Goal: Task Accomplishment & Management: Complete application form

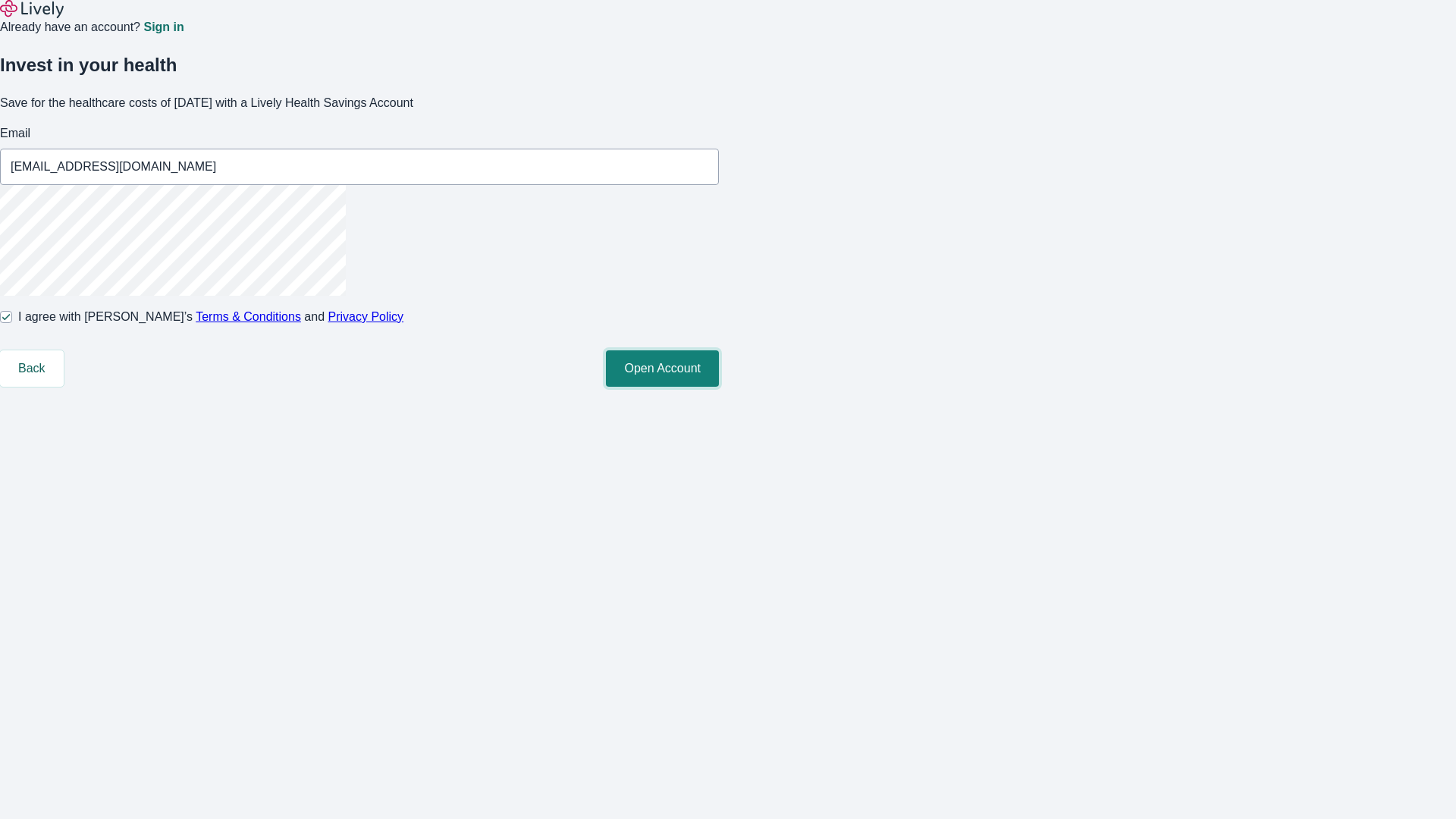
click at [719, 387] on button "Open Account" at bounding box center [662, 368] width 113 height 37
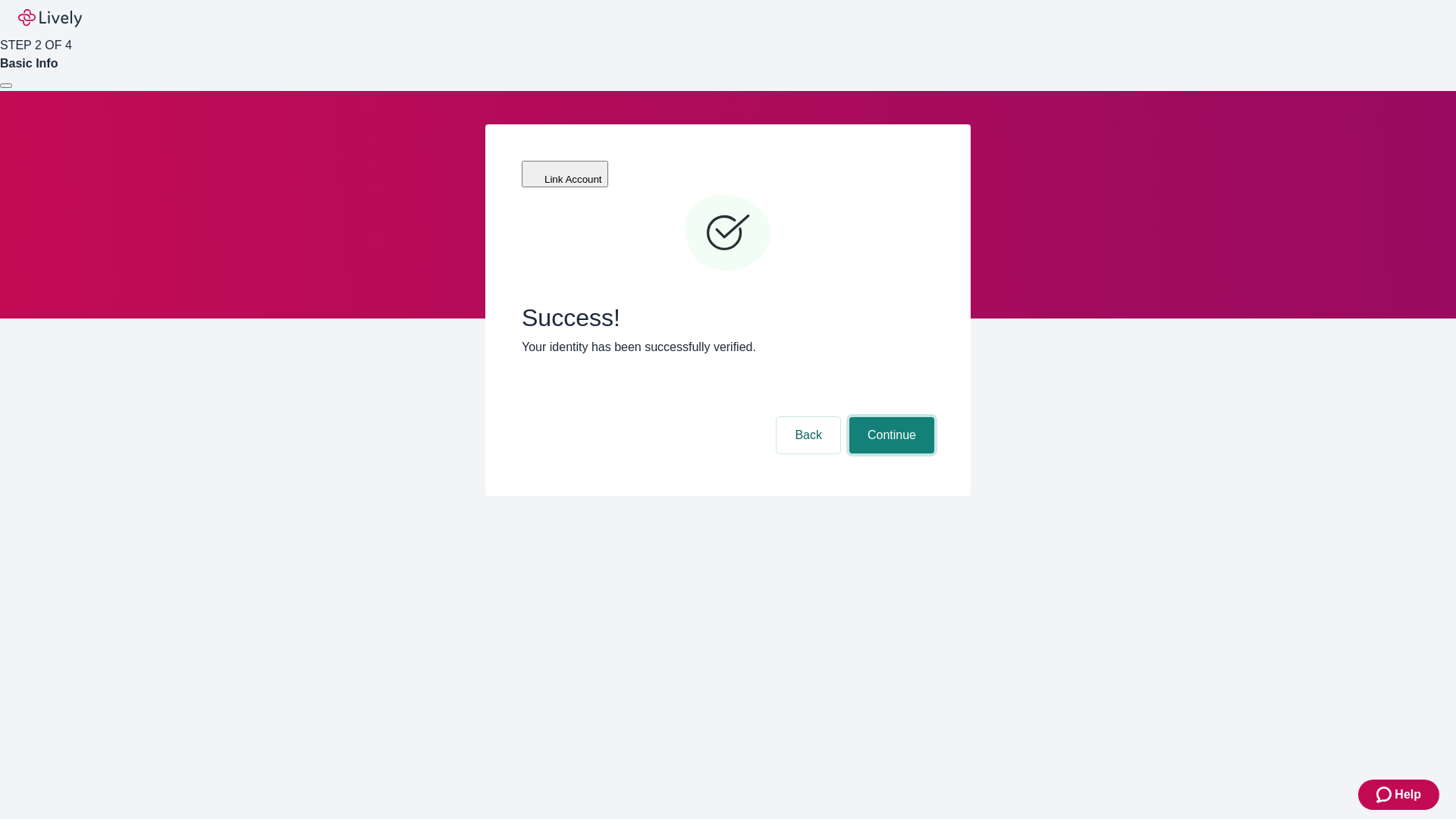
click at [890, 417] on button "Continue" at bounding box center [892, 435] width 85 height 37
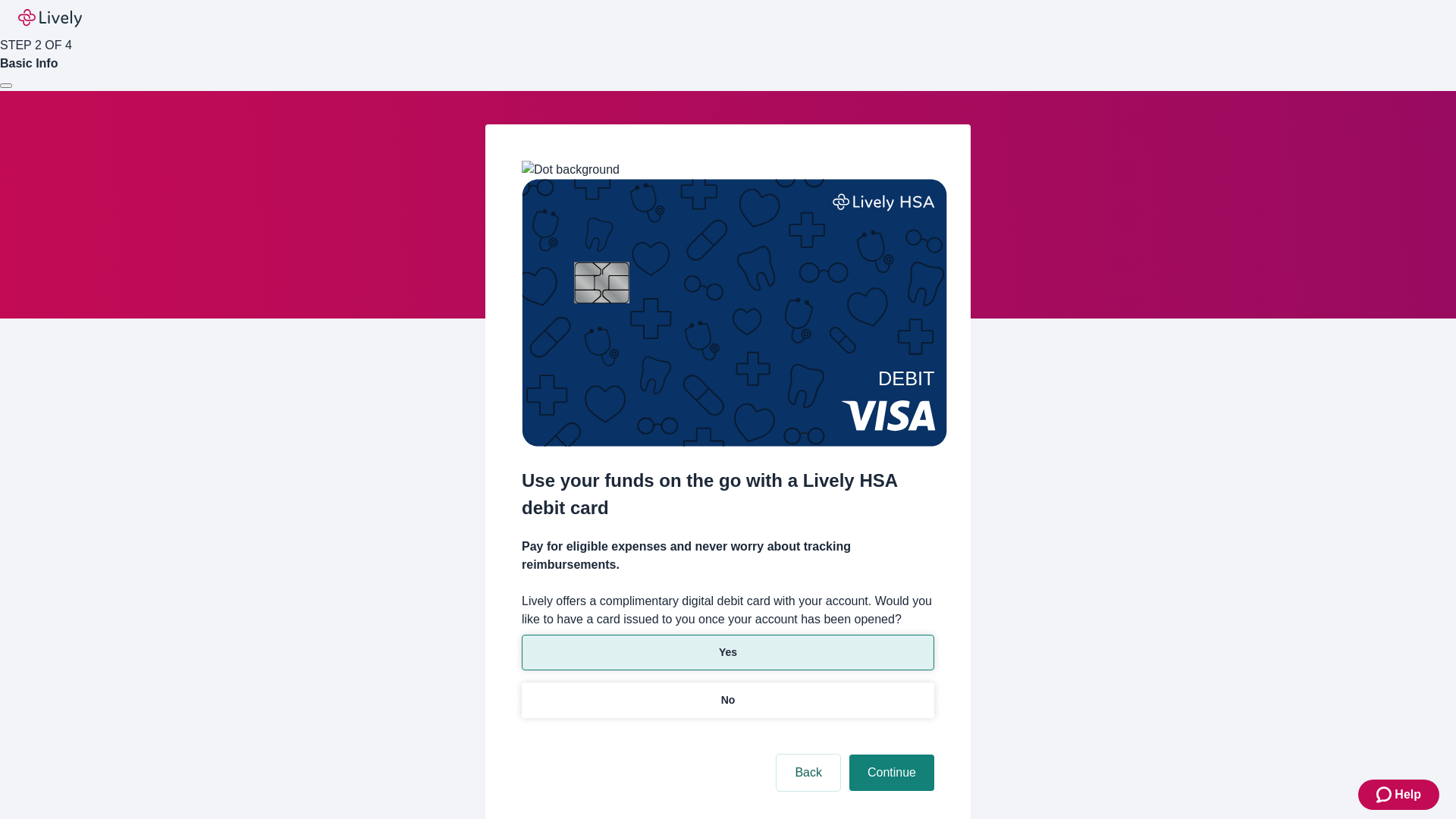
click at [727, 645] on p "Yes" at bounding box center [728, 653] width 18 height 16
click at [890, 755] on button "Continue" at bounding box center [892, 773] width 85 height 37
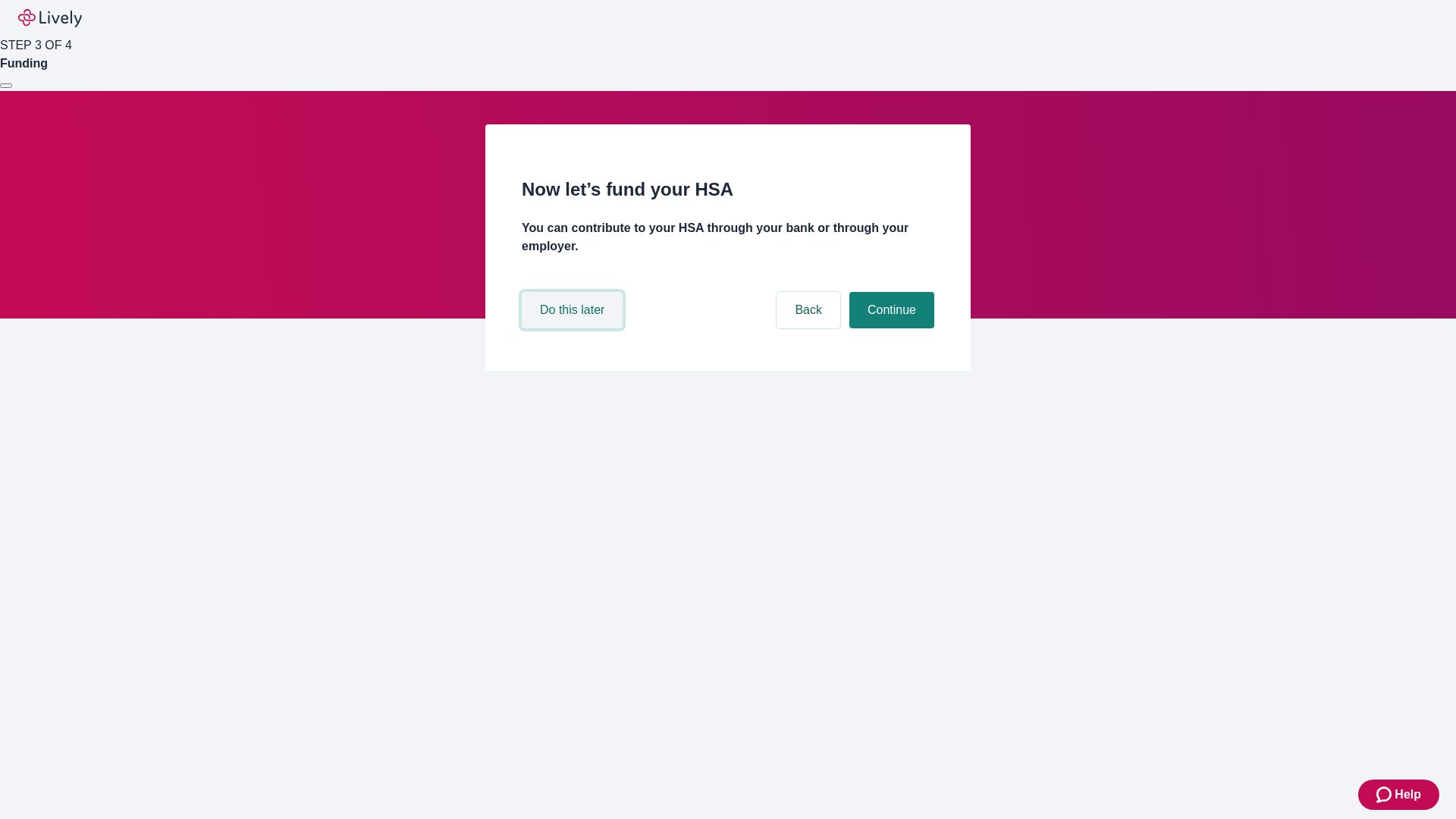
click at [574, 329] on button "Do this later" at bounding box center [572, 310] width 101 height 37
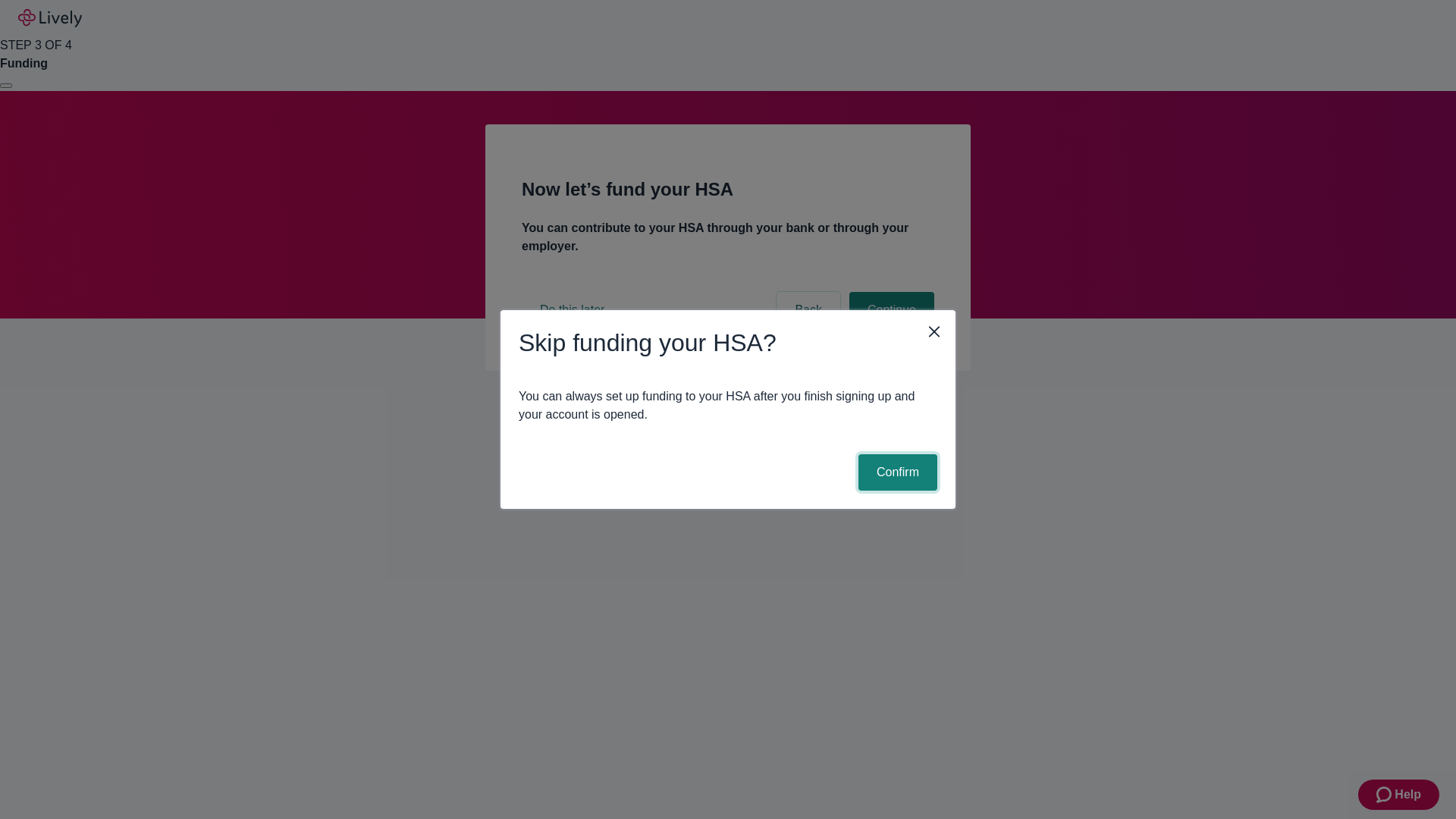
click at [896, 473] on button "Confirm" at bounding box center [898, 473] width 79 height 37
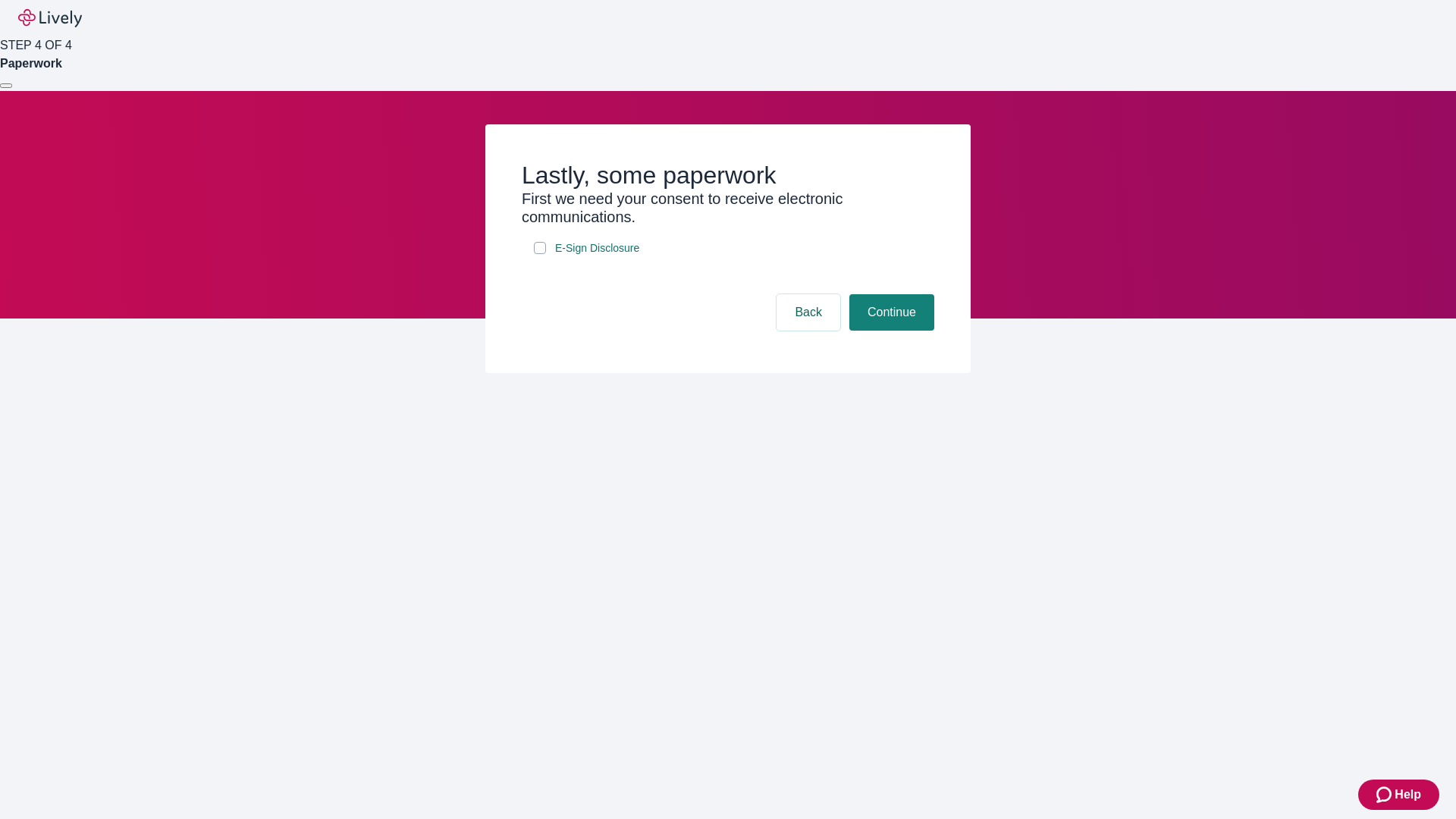
click at [541, 255] on input "E-Sign Disclosure" at bounding box center [540, 248] width 12 height 12
checkbox input "true"
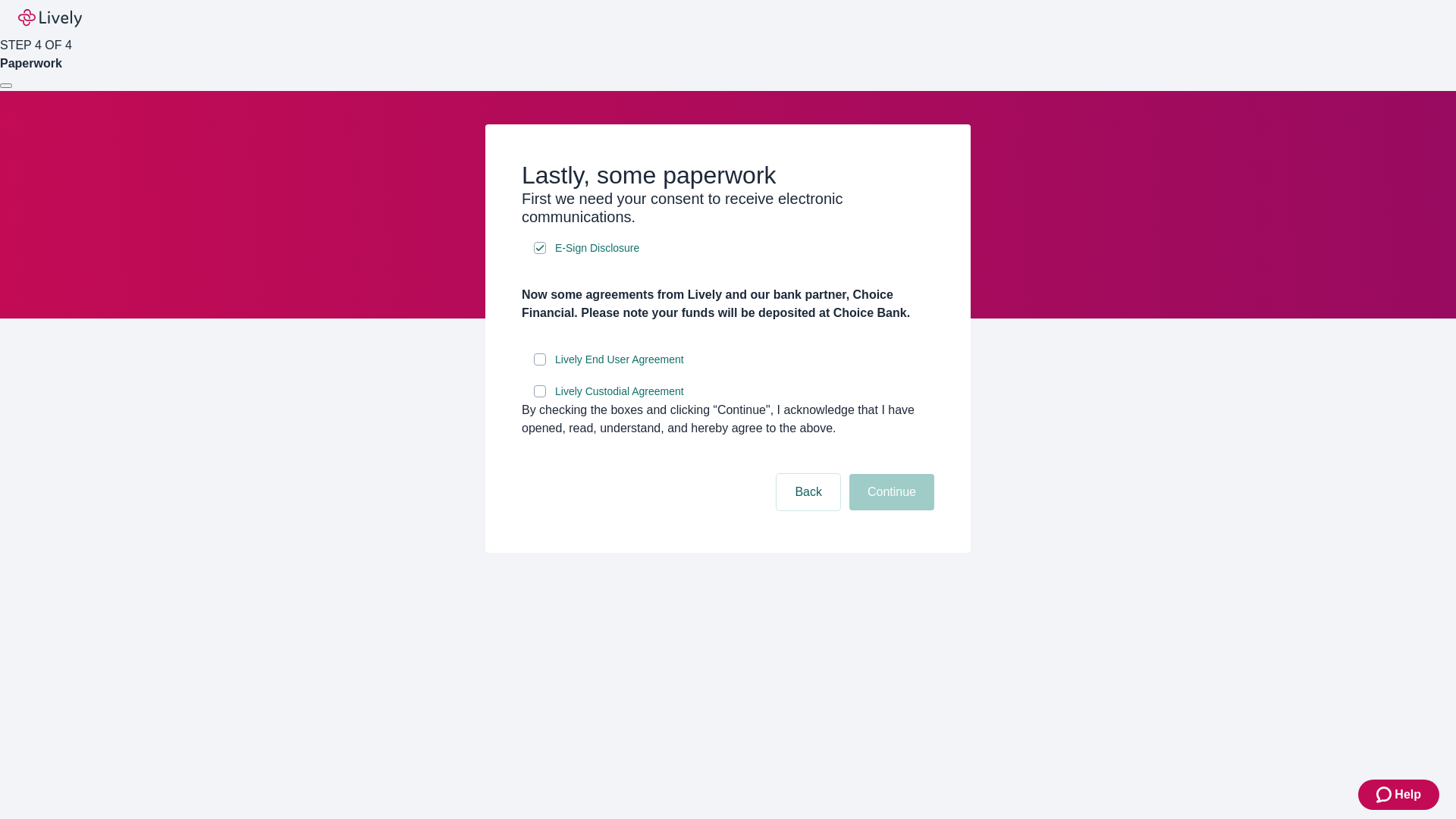
click at [541, 366] on input "Lively End User Agreement" at bounding box center [540, 359] width 12 height 12
checkbox input "true"
click at [541, 398] on input "Lively Custodial Agreement" at bounding box center [540, 392] width 12 height 12
checkbox input "true"
click at [890, 511] on button "Continue" at bounding box center [892, 492] width 85 height 37
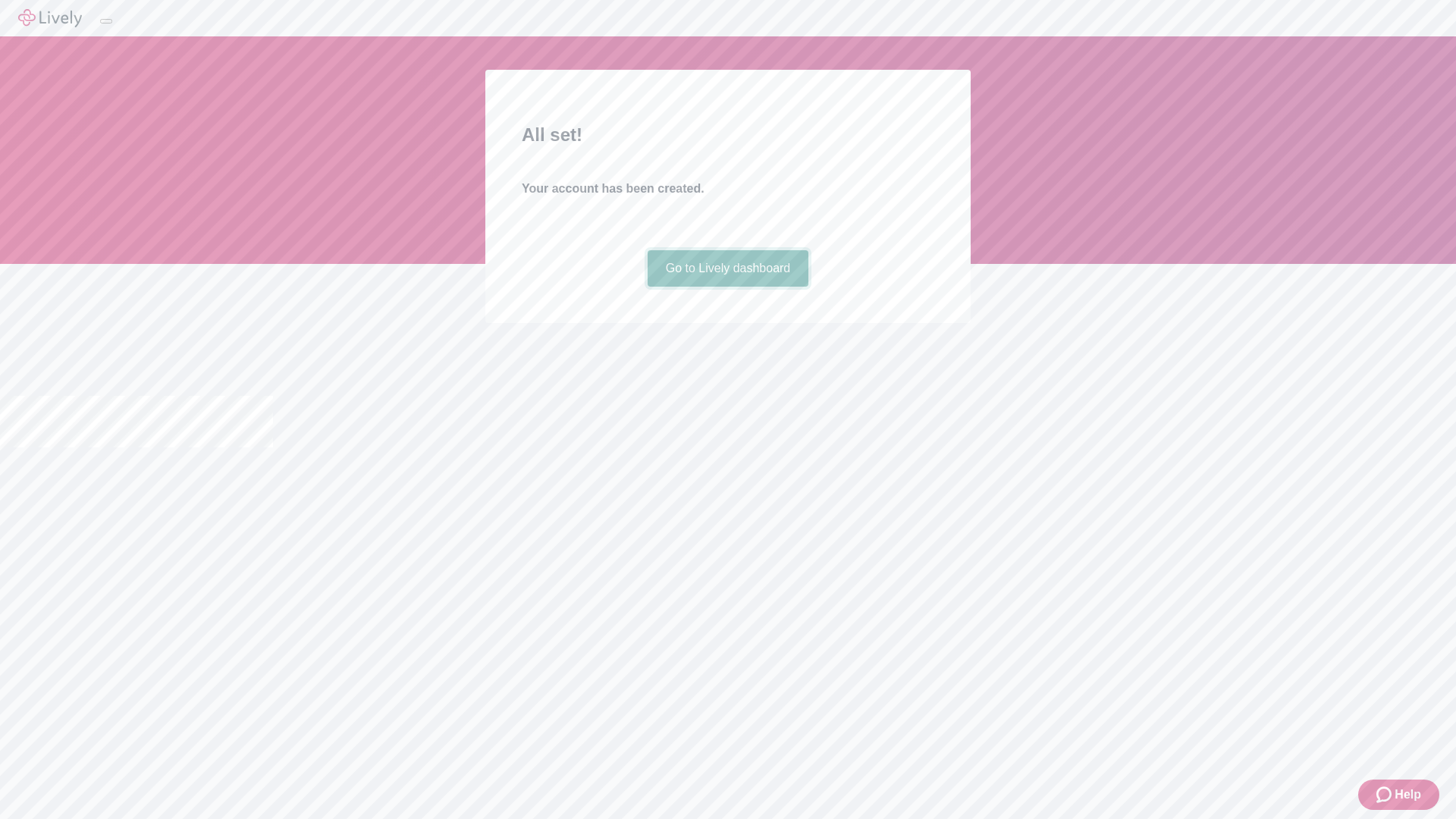
click at [727, 287] on link "Go to Lively dashboard" at bounding box center [729, 268] width 162 height 37
